Goal: Task Accomplishment & Management: Manage account settings

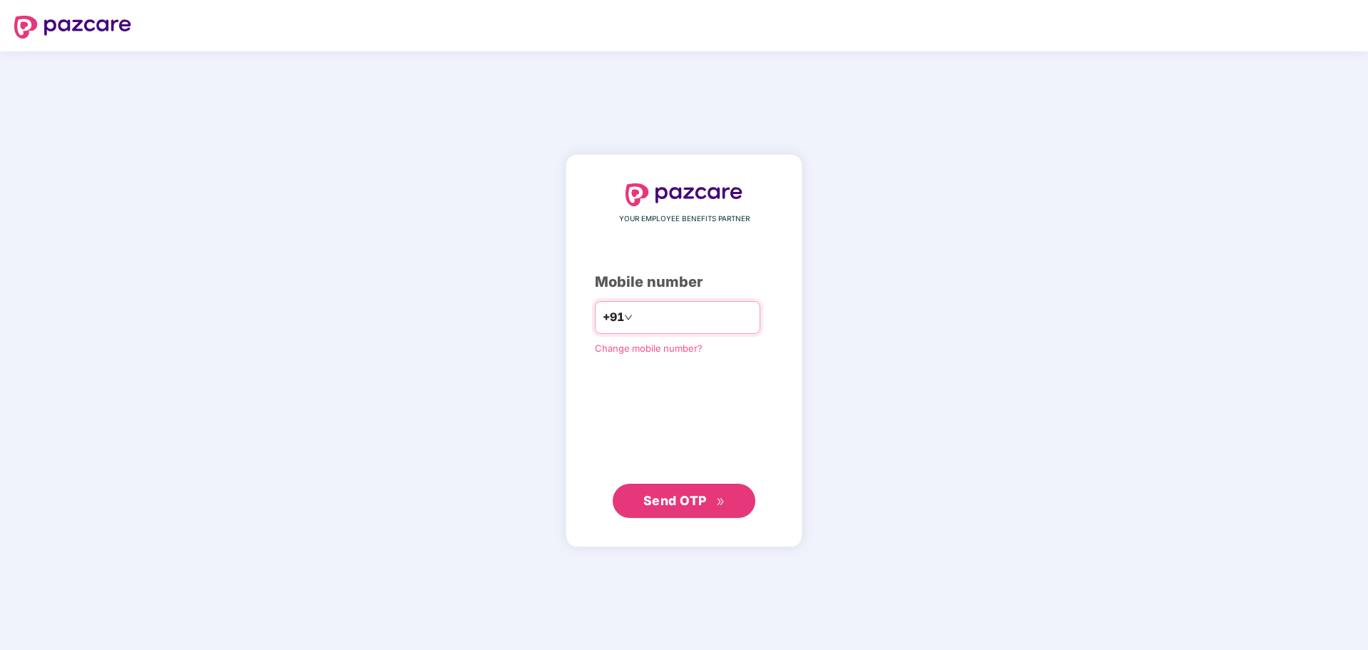
type input "**********"
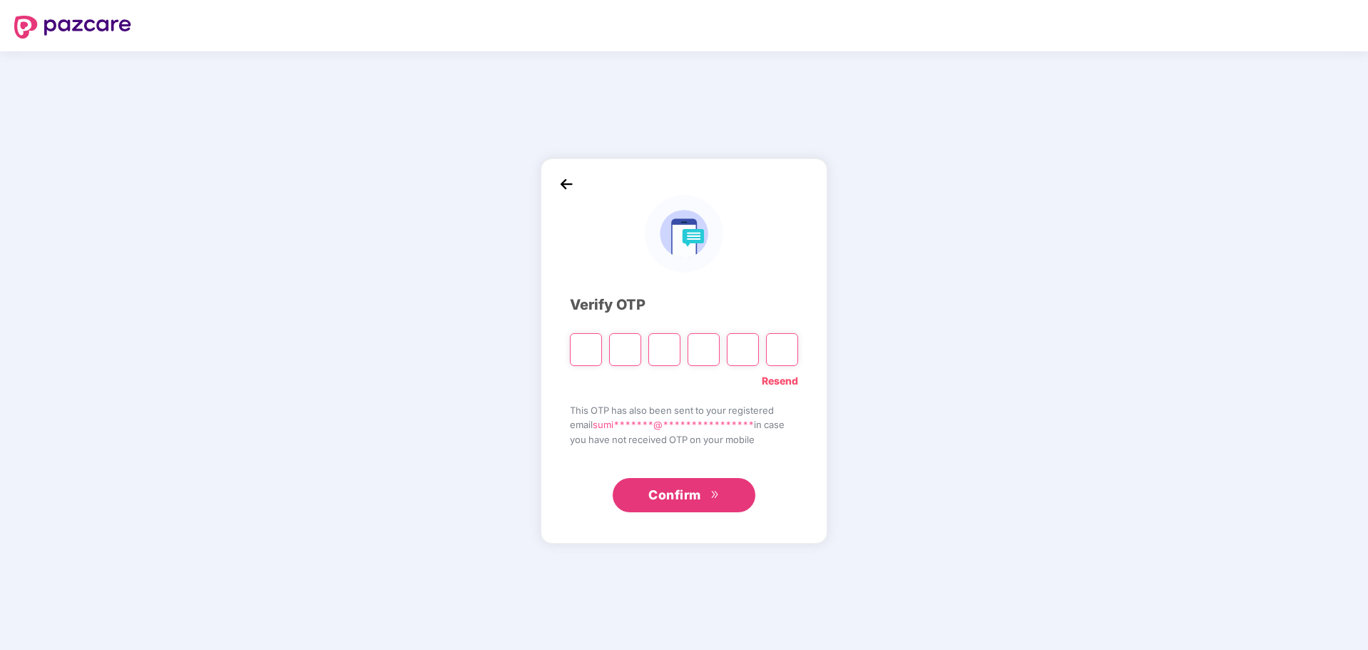
type input "*"
click at [672, 345] on input "Digit 3" at bounding box center [664, 349] width 32 height 33
type input "*"
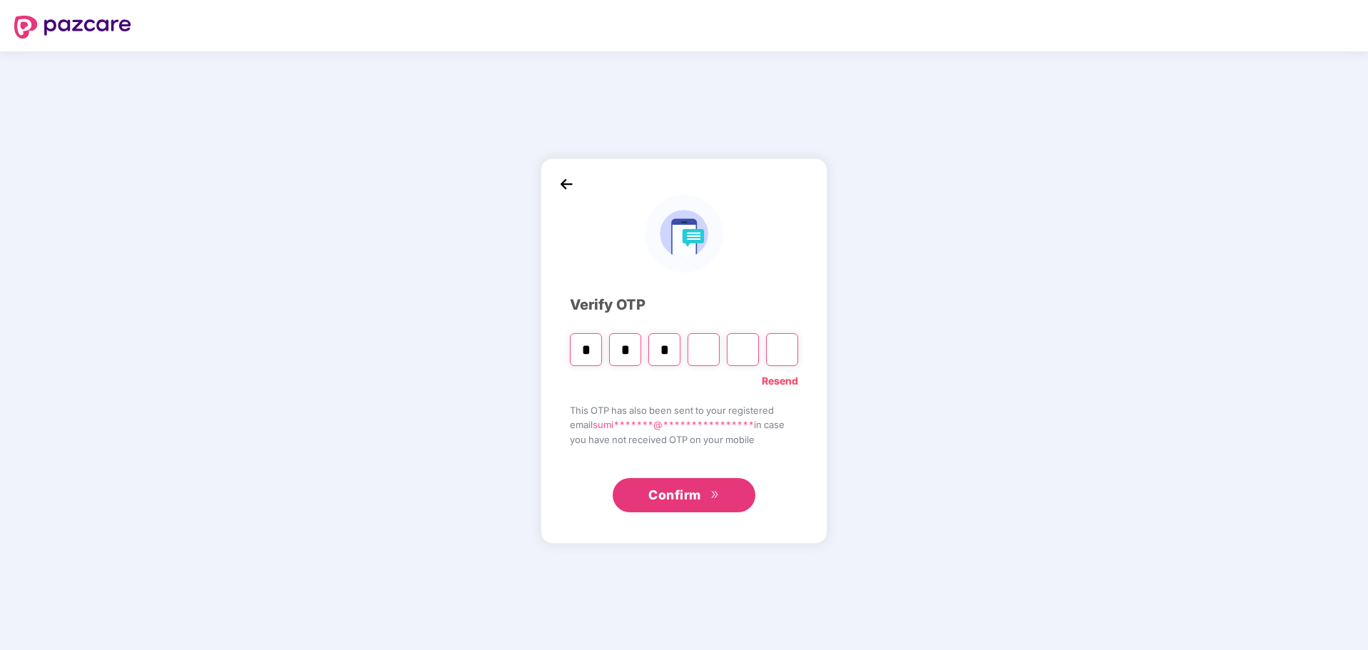
type input "*"
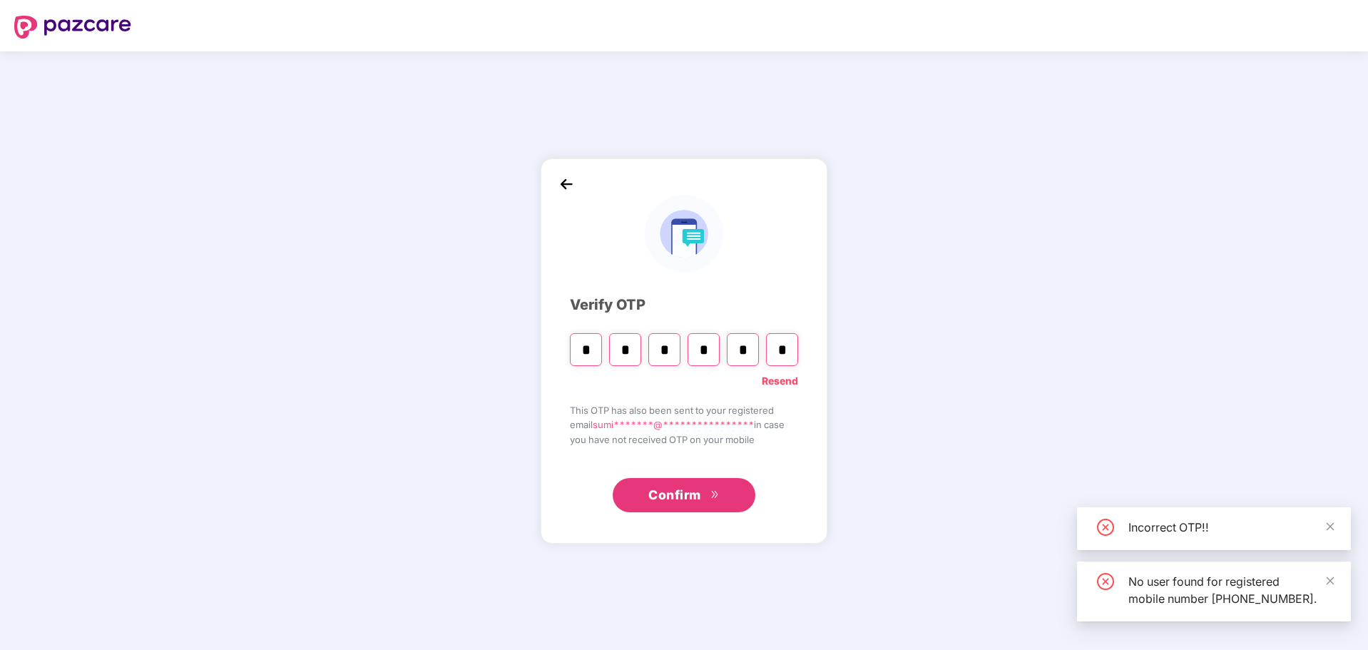
type input "*"
click at [659, 494] on span "Confirm" at bounding box center [674, 495] width 53 height 20
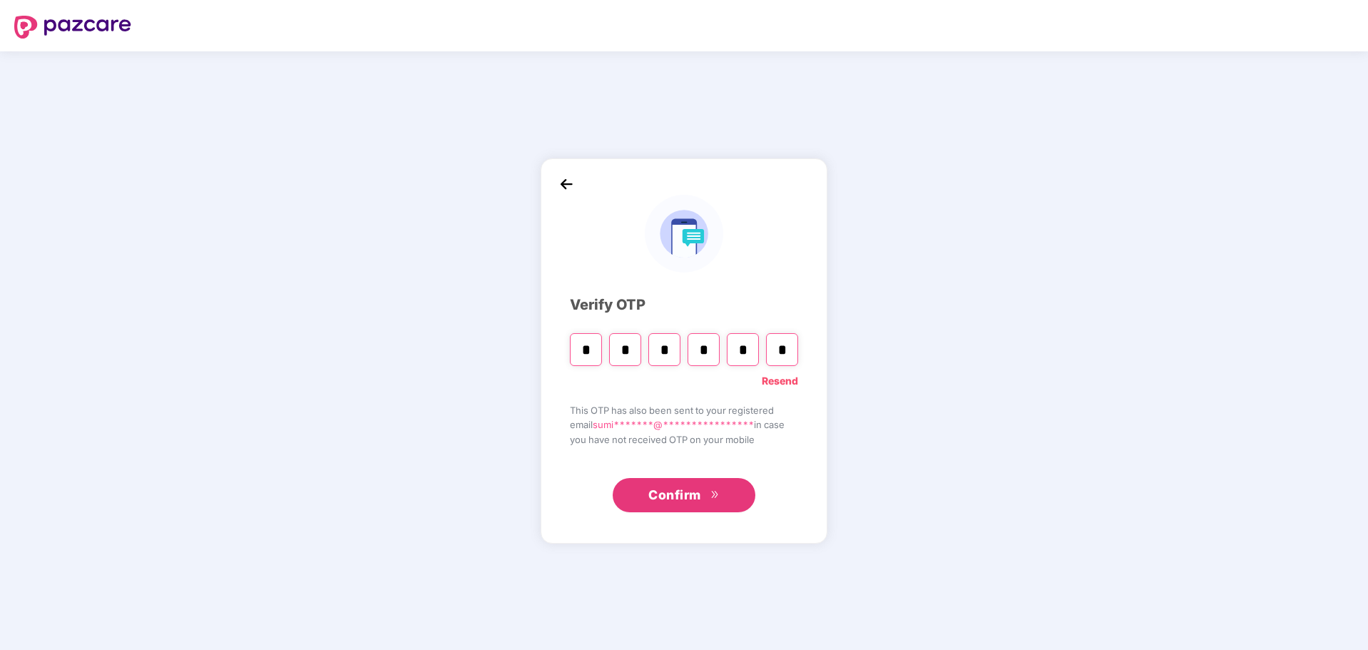
click at [673, 350] on input "*" at bounding box center [664, 349] width 32 height 33
type input "*"
click at [713, 344] on input "*" at bounding box center [704, 349] width 32 height 33
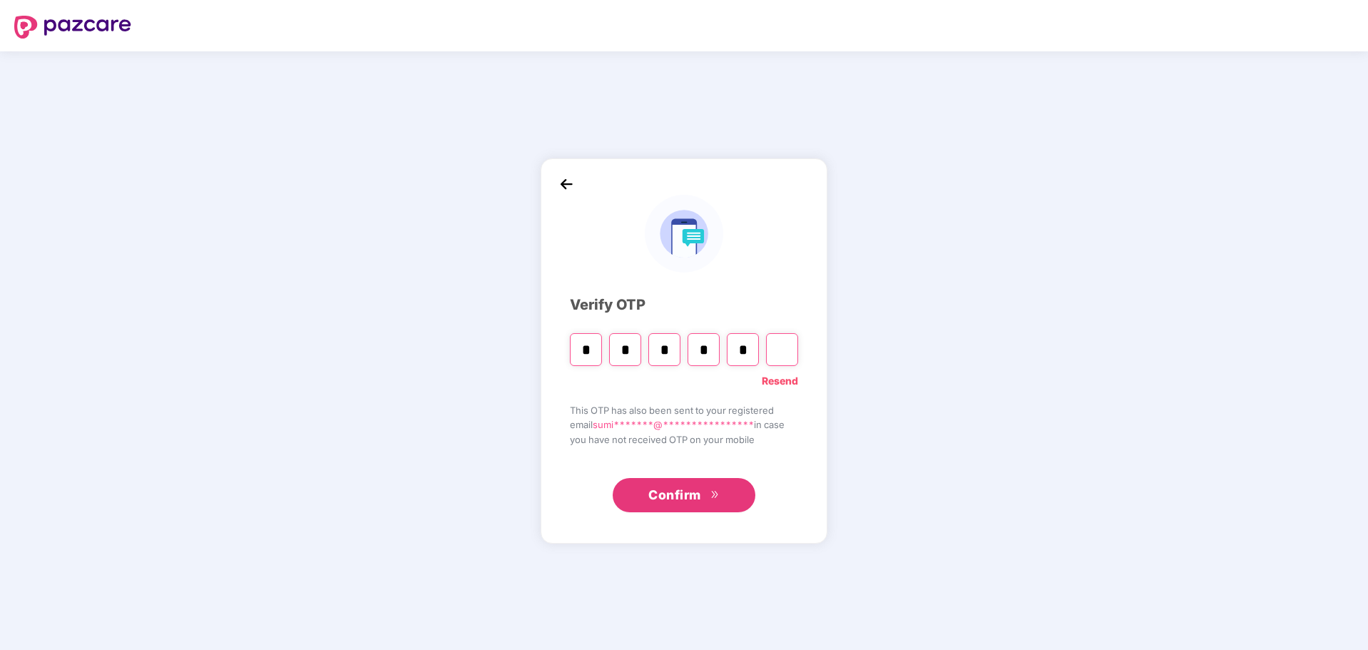
type input "*"
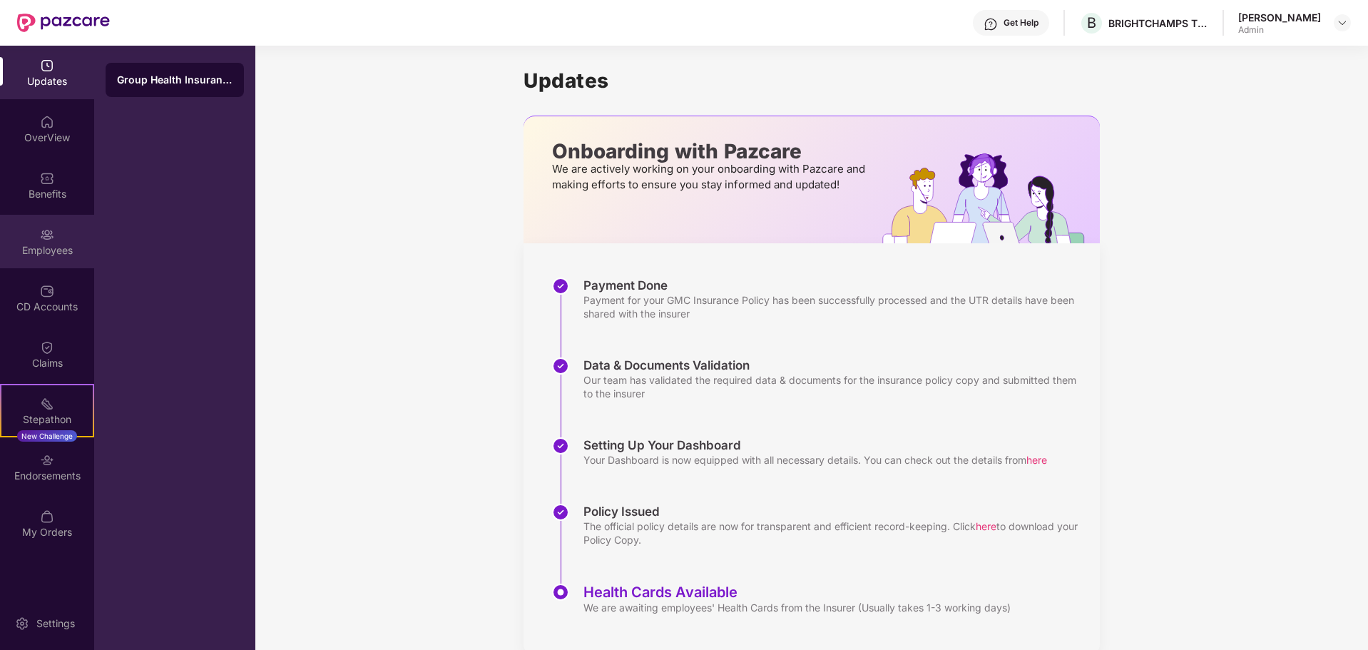
click at [48, 253] on div "Employees" at bounding box center [47, 250] width 94 height 14
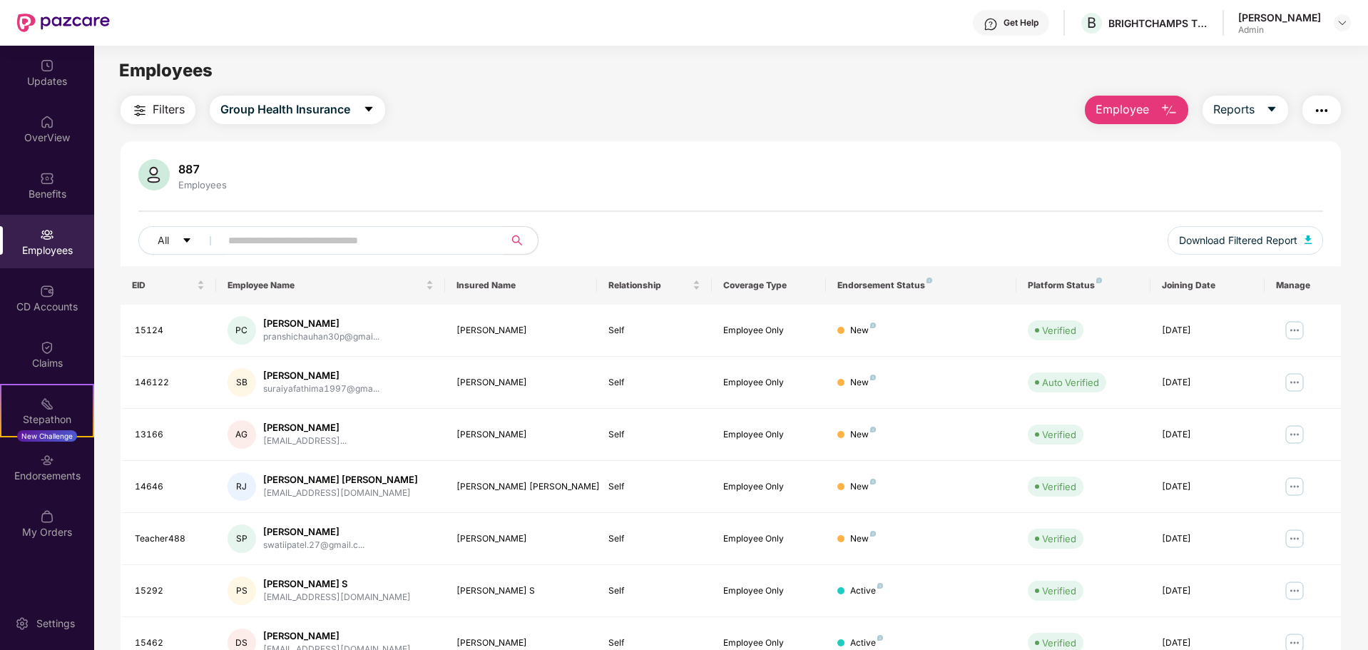
click at [337, 240] on input "text" at bounding box center [356, 240] width 256 height 21
paste input "**********"
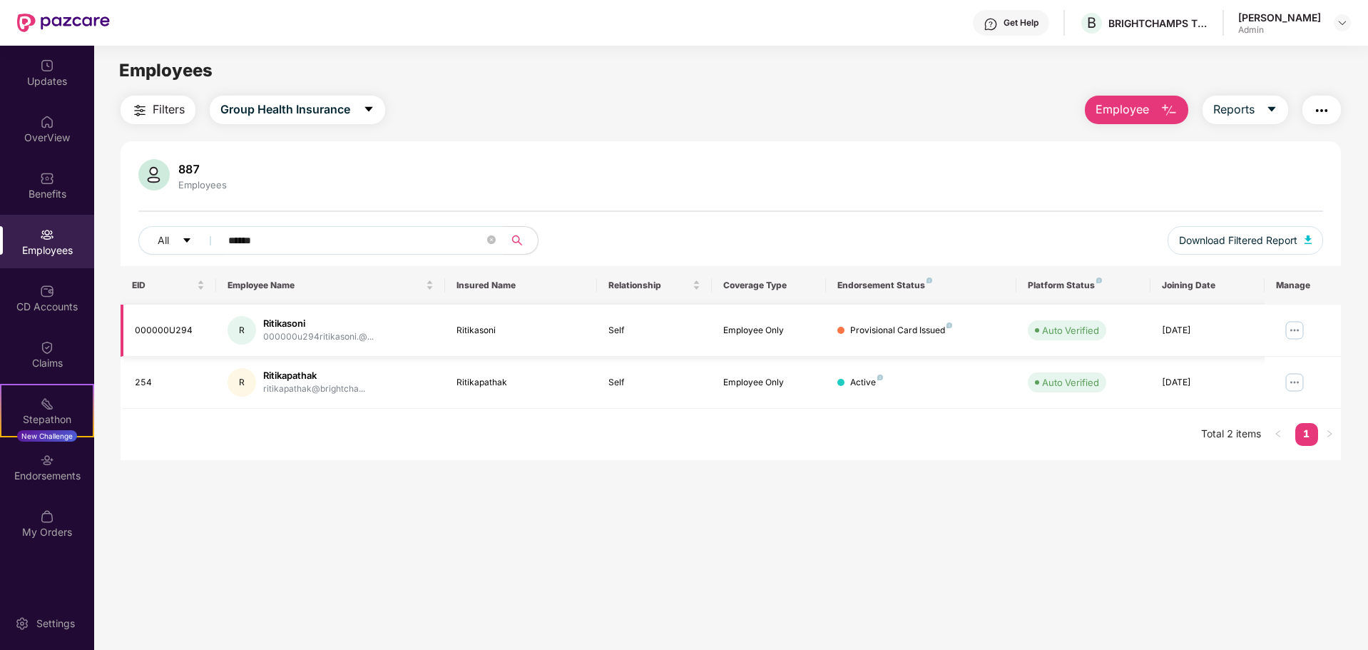
type input "******"
click at [289, 326] on div "Ritikasoni" at bounding box center [318, 324] width 111 height 14
click at [1303, 331] on img at bounding box center [1294, 330] width 23 height 23
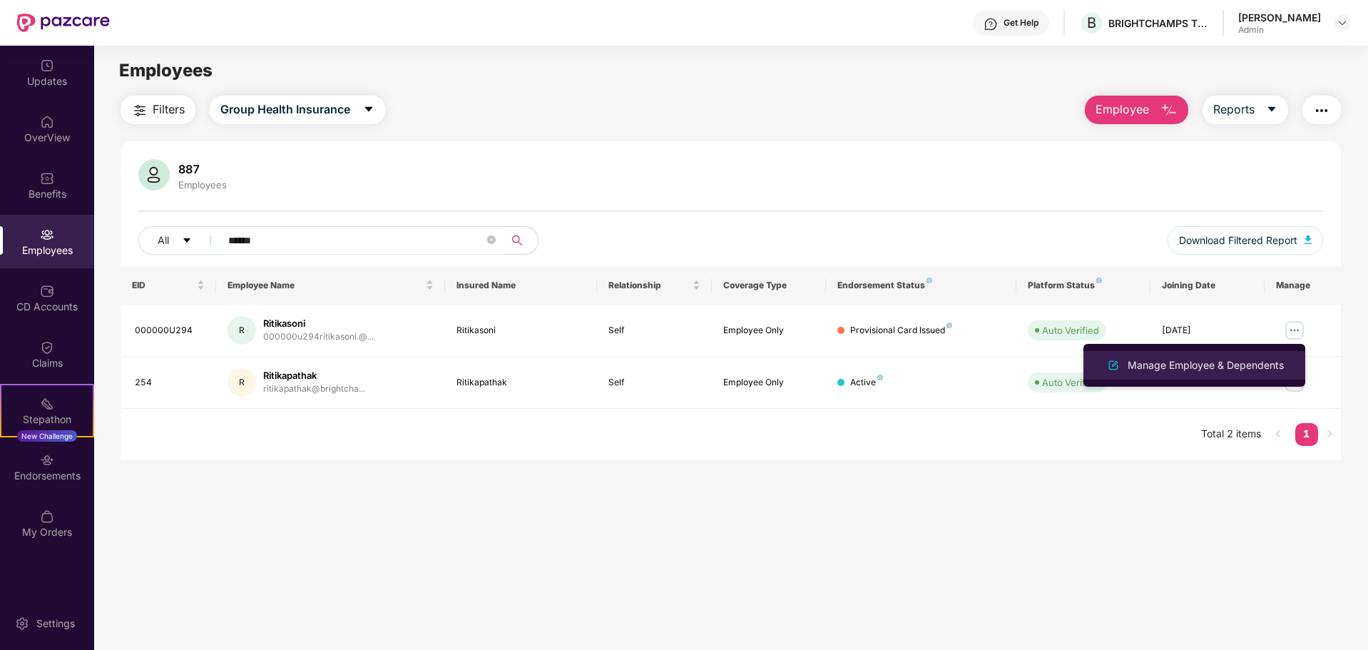
click at [1236, 366] on div "Manage Employee & Dependents" at bounding box center [1206, 365] width 162 height 16
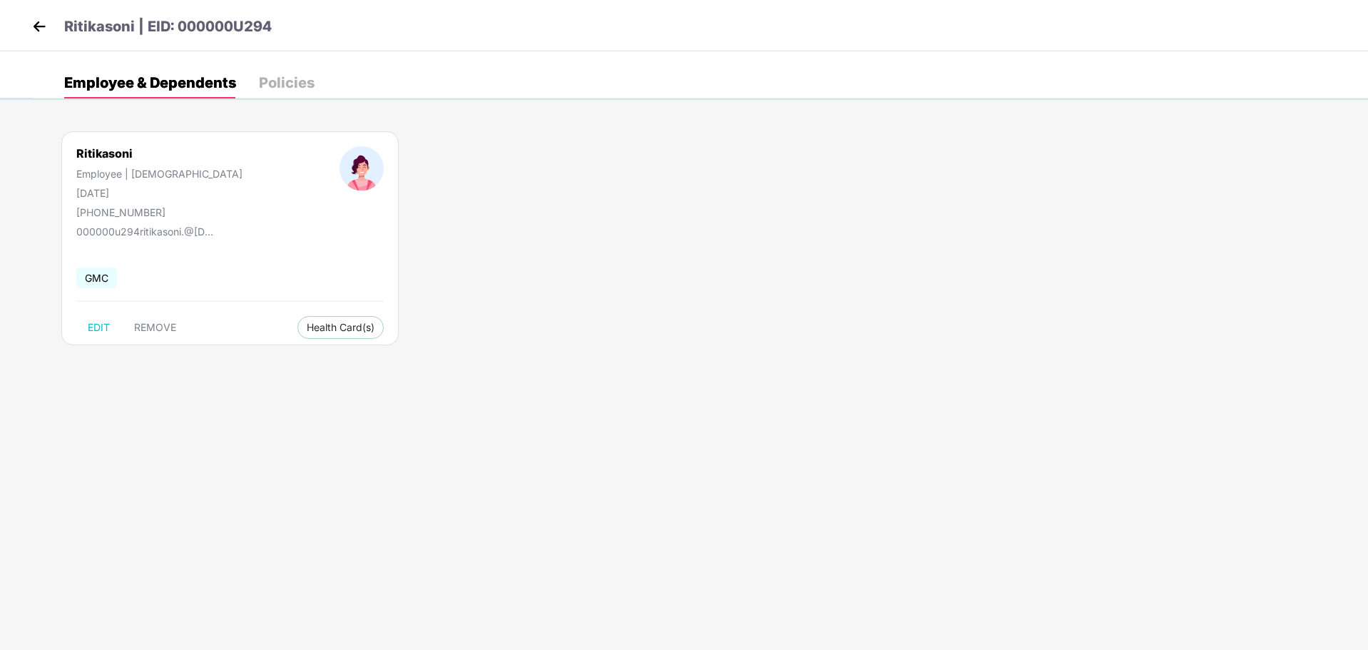
click at [33, 23] on img at bounding box center [39, 26] width 21 height 21
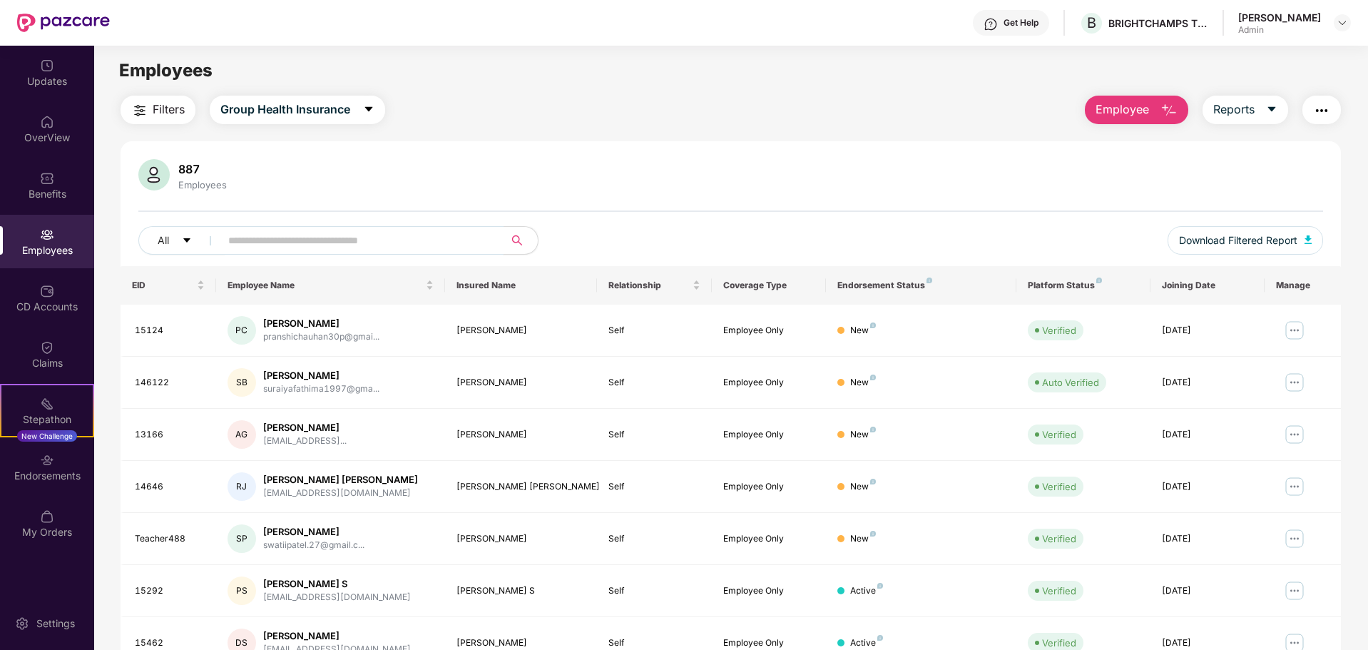
click at [311, 236] on input "text" at bounding box center [356, 240] width 256 height 21
paste input "**********"
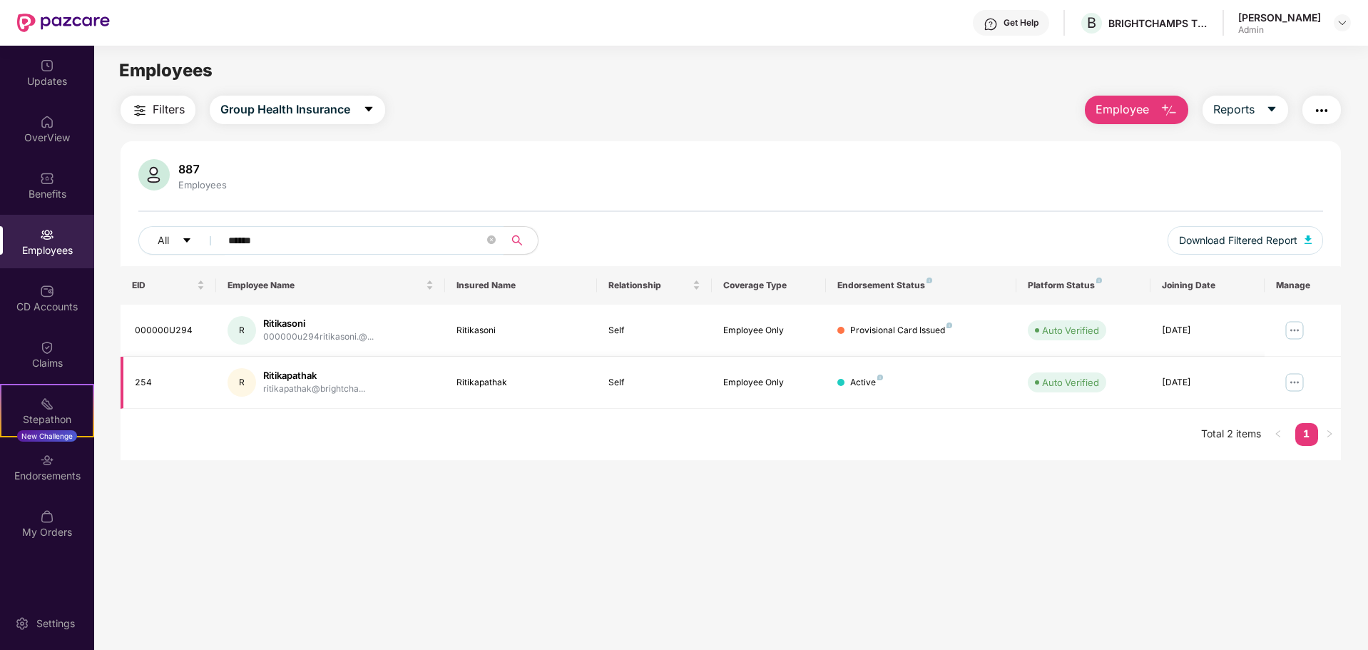
type input "******"
click at [295, 377] on div "Ritikapathak" at bounding box center [314, 376] width 102 height 14
click at [1289, 383] on img at bounding box center [1294, 382] width 23 height 23
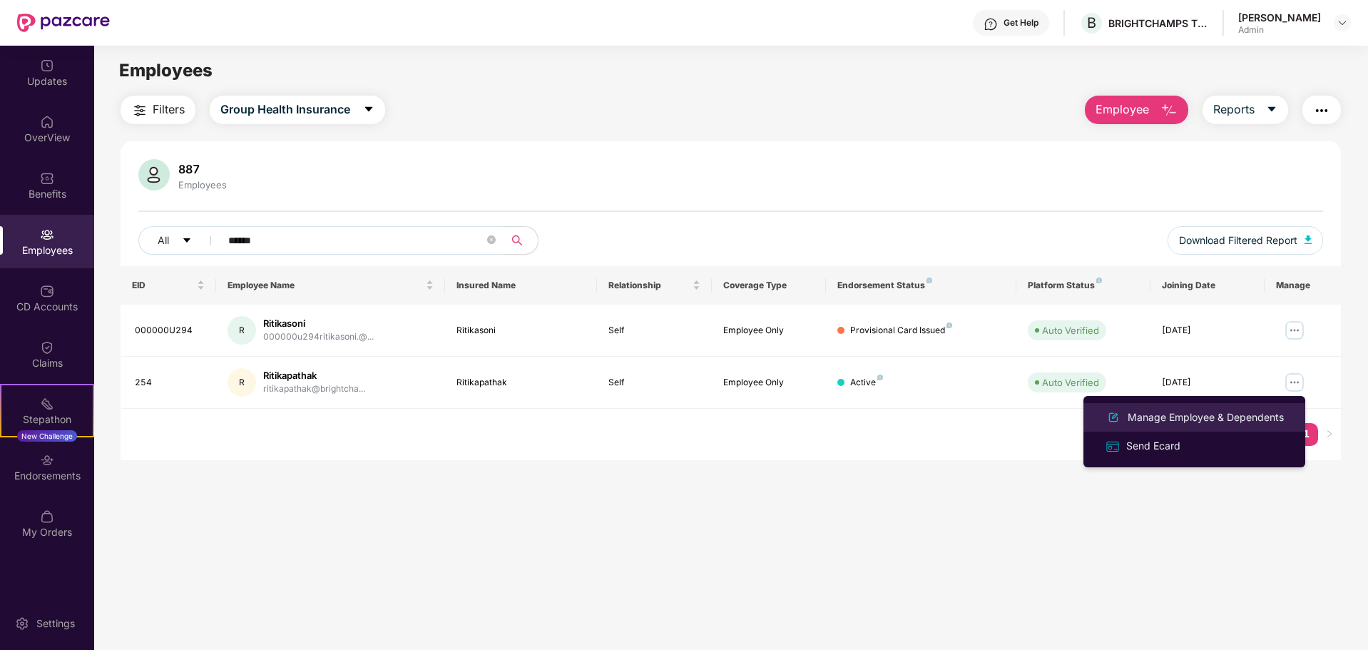
click at [1182, 415] on div "Manage Employee & Dependents" at bounding box center [1206, 417] width 162 height 16
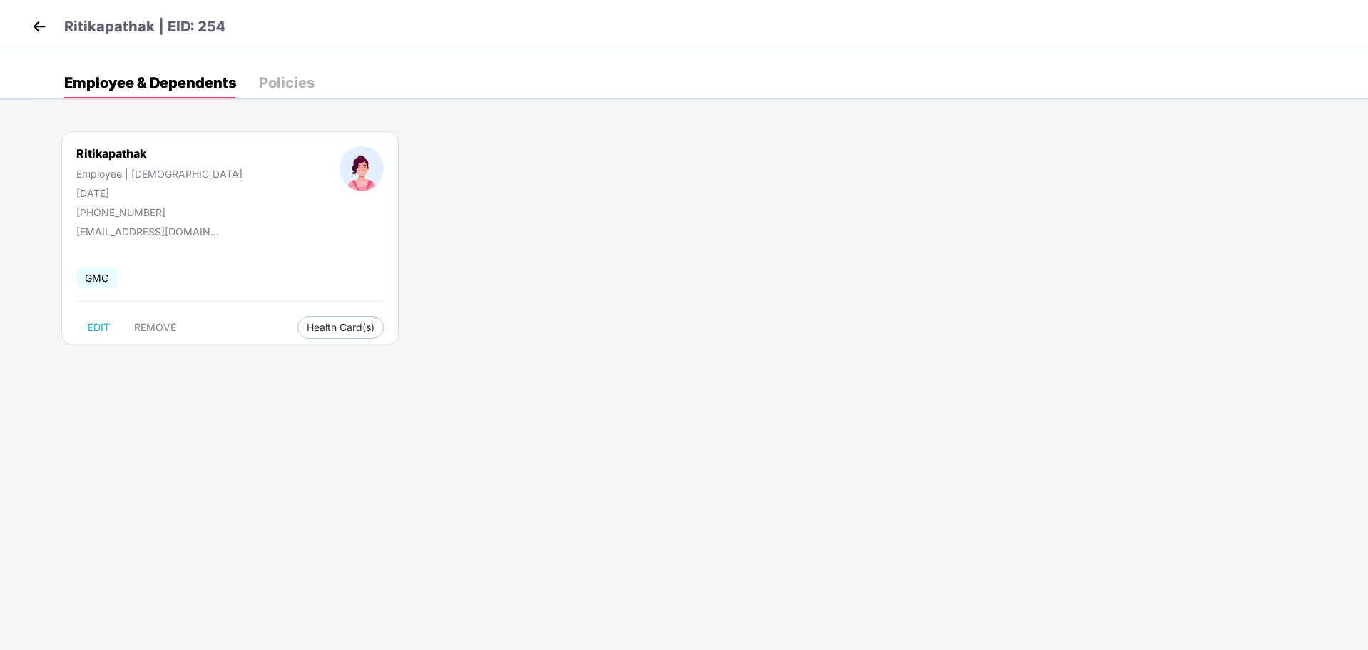
click at [31, 29] on img at bounding box center [39, 26] width 21 height 21
